Goal: Task Accomplishment & Management: Complete application form

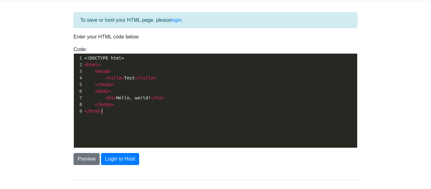
scroll to position [2, 0]
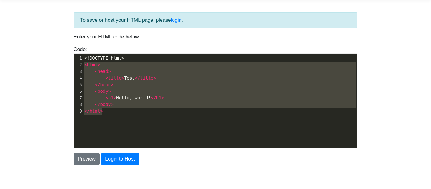
type textarea "<!DOCTYPE html> <html> <head> <title>Test</title> </head> <body> <h1>Hello, wor…"
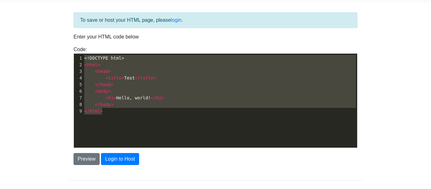
drag, startPoint x: 114, startPoint y: 135, endPoint x: 70, endPoint y: 58, distance: 88.9
click at [70, 58] on div "Code: <!DOCTYPE html> <html> <head> <title>Test</title> </head> <body> <h1>Hell…" at bounding box center [215, 97] width 293 height 102
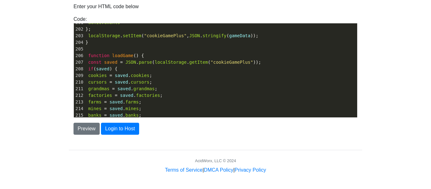
scroll to position [0, 0]
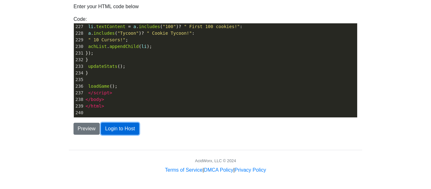
click at [123, 131] on button "Login to Host" at bounding box center [120, 129] width 38 height 12
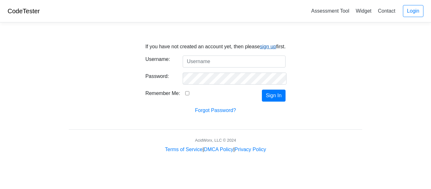
click at [262, 46] on link "sign up" at bounding box center [268, 46] width 16 height 5
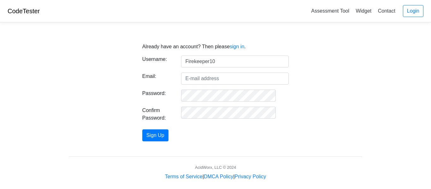
type input "Firekeeper10"
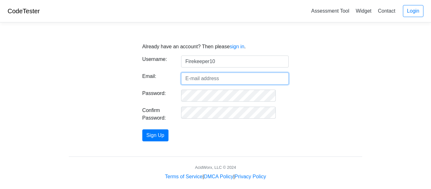
click at [197, 83] on input "Email:" at bounding box center [235, 79] width 108 height 12
type input "[EMAIL_ADDRESS][DOMAIN_NAME]"
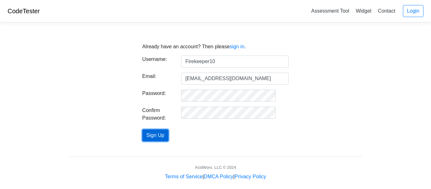
click at [167, 132] on button "Sign Up" at bounding box center [155, 135] width 26 height 12
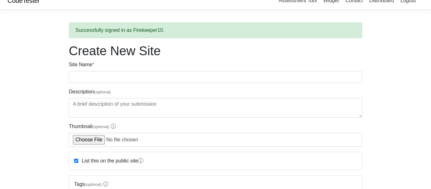
scroll to position [9, 0]
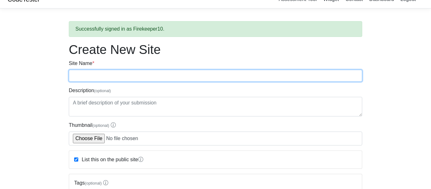
click at [239, 77] on input "Site Name *" at bounding box center [215, 76] width 293 height 12
type input "C"
type input "[PERSON_NAME] site"
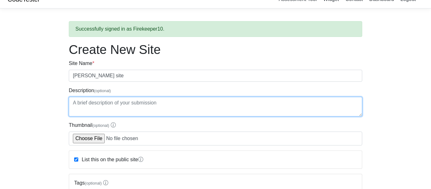
click at [201, 100] on textarea "Description (optional)" at bounding box center [215, 107] width 293 height 20
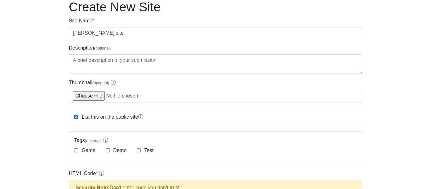
scroll to position [49, 0]
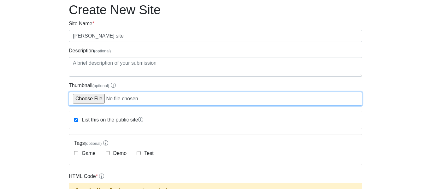
click at [171, 98] on input "Thumbnail (optional)" at bounding box center [215, 99] width 293 height 14
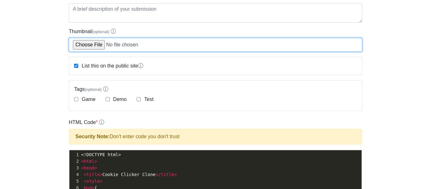
scroll to position [107, 0]
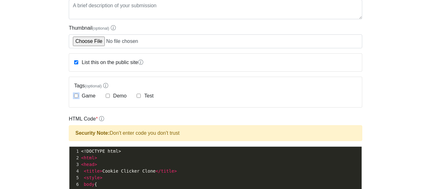
click at [78, 97] on input "Game" at bounding box center [76, 96] width 4 height 4
checkbox input "true"
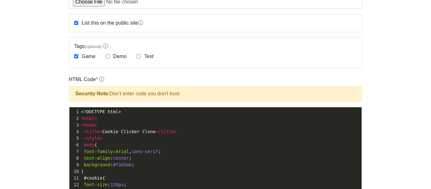
scroll to position [147, 0]
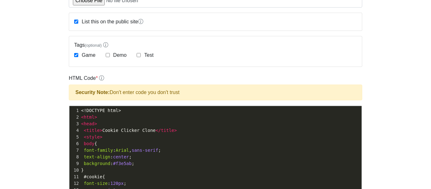
drag, startPoint x: 76, startPoint y: 110, endPoint x: 107, endPoint y: 127, distance: 35.0
click at [107, 127] on div "1 <!DOCTYPE html> 2 < html > 3 < head > 4 < title > Cookie Clicker Clone </ tit…" at bounding box center [221, 186] width 282 height 159
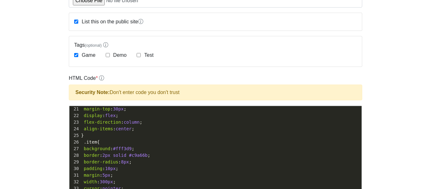
scroll to position [0, 0]
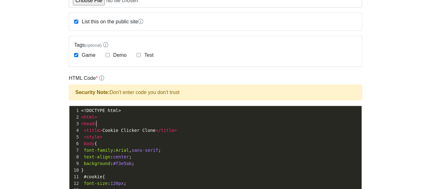
click at [107, 127] on pre "< title > Cookie Clicker Clone </ title >" at bounding box center [221, 130] width 282 height 7
type textarea "<head>"
click at [107, 127] on pre "< title > Cookie Clicker Clone </ title >" at bounding box center [221, 130] width 282 height 7
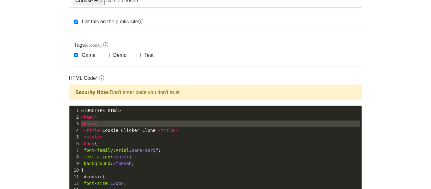
click at [107, 127] on pre "< title > Cookie Clicker Clone </ title >" at bounding box center [221, 130] width 282 height 7
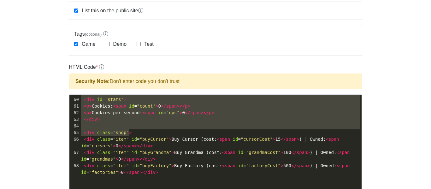
scroll to position [0, 0]
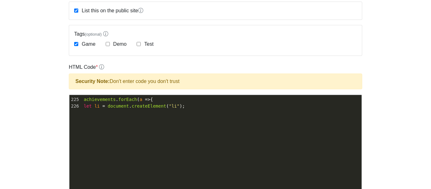
type textarea "<!DOCTYPE html> <html> <head> <title>Cookie Clicker Clone</title> <style> body …"
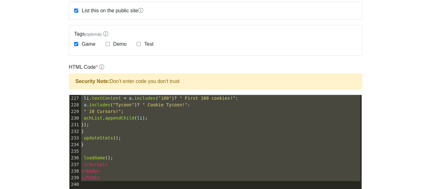
drag, startPoint x: 81, startPoint y: 111, endPoint x: 163, endPoint y: 201, distance: 121.7
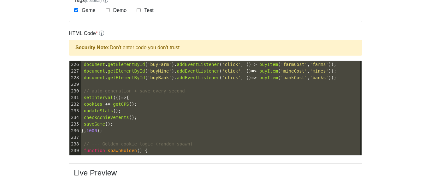
scroll to position [1366, 0]
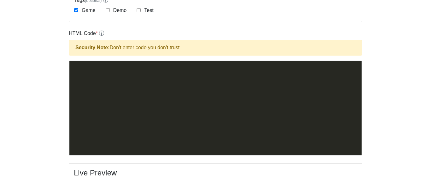
type textarea "<!LOREMIP dolo> <sita> <cons> <adip elitsed="doe-8" /> <tempo>Incidi Utlabor — …"
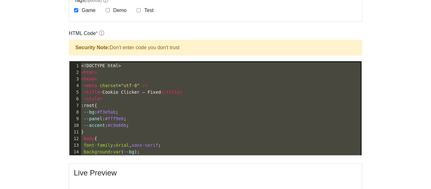
drag, startPoint x: 119, startPoint y: 150, endPoint x: 79, endPoint y: 37, distance: 120.1
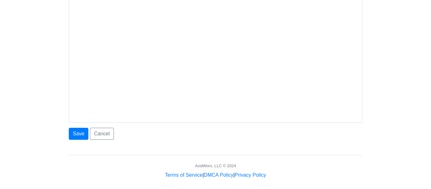
scroll to position [388, 0]
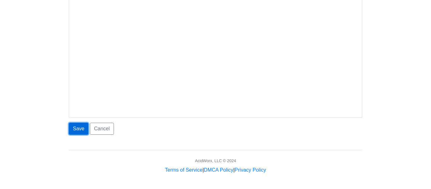
click at [79, 127] on button "Save" at bounding box center [79, 129] width 20 height 12
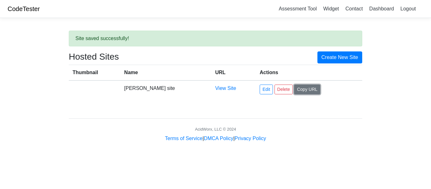
click at [294, 89] on button "Copy URL" at bounding box center [307, 90] width 26 height 10
